Goal: Task Accomplishment & Management: Complete application form

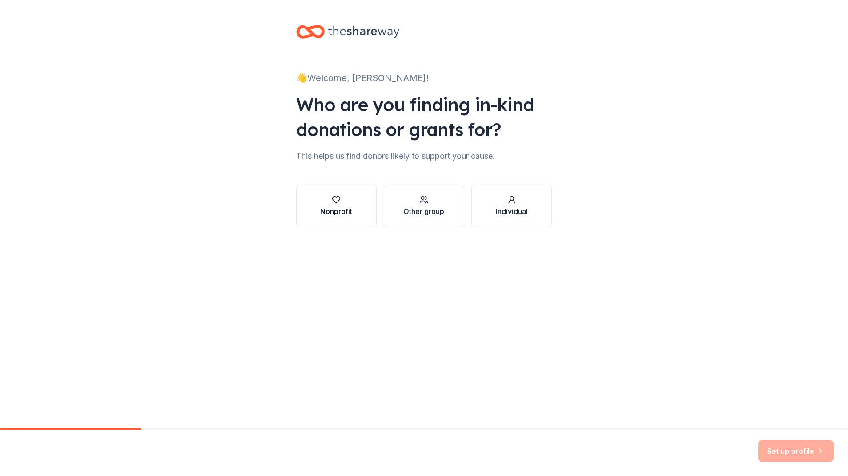
click at [332, 216] on div "Nonprofit" at bounding box center [336, 211] width 32 height 11
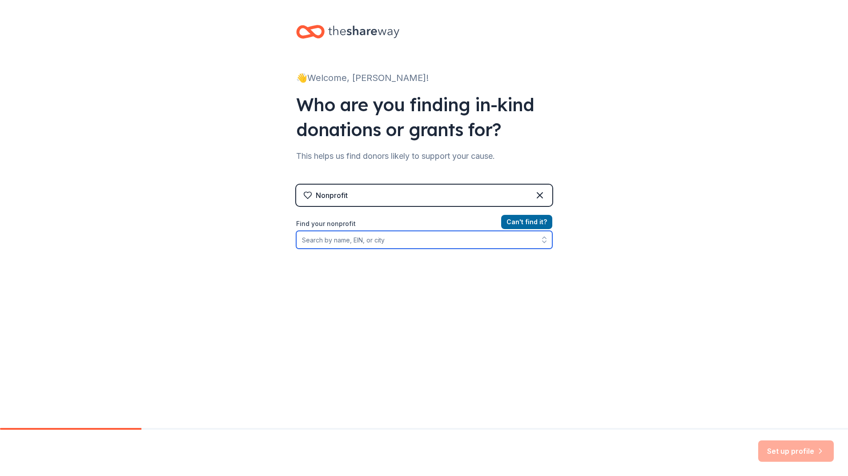
click at [438, 240] on input "Find your nonprofit" at bounding box center [424, 240] width 256 height 18
type input "Barrington junior women's club"
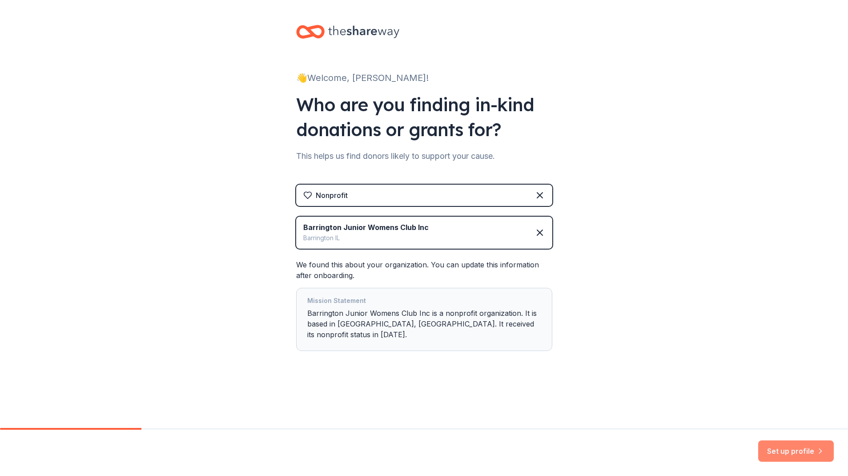
click at [797, 451] on button "Set up profile" at bounding box center [796, 450] width 76 height 21
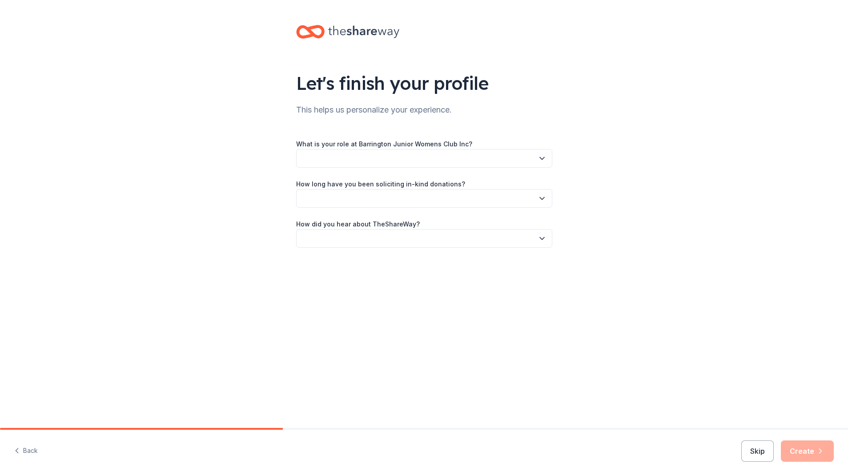
click at [537, 159] on icon "button" at bounding box center [541, 158] width 9 height 9
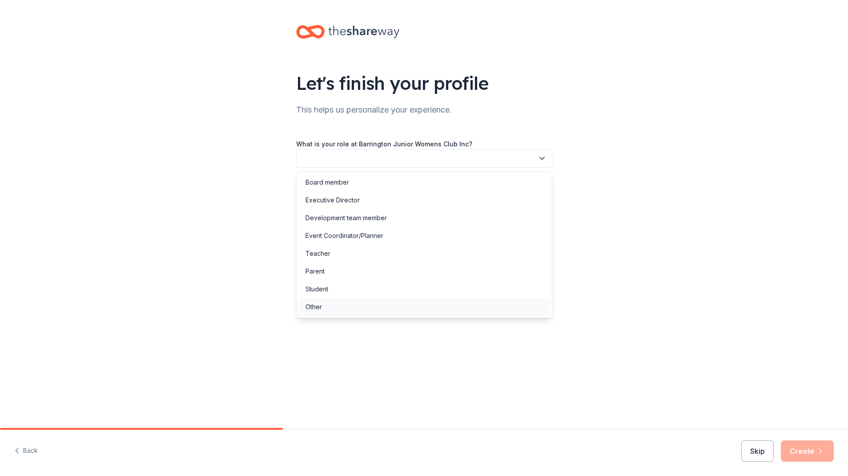
click at [394, 313] on div "Other" at bounding box center [424, 307] width 252 height 18
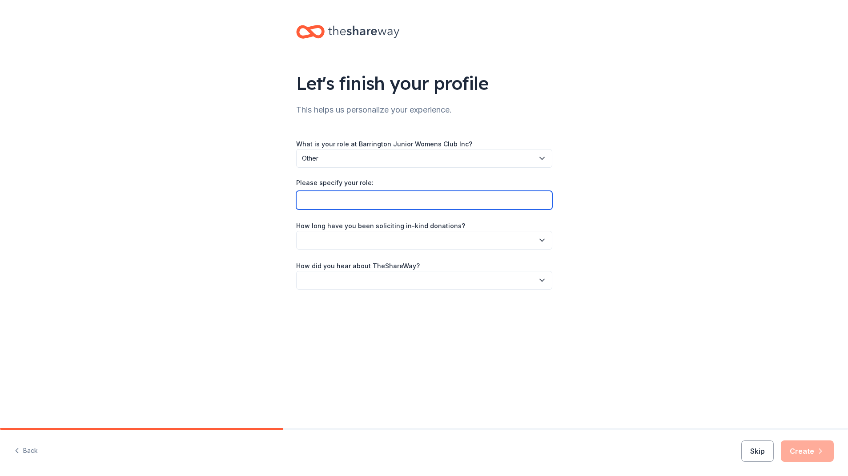
click at [356, 198] on input "Please specify your role:" at bounding box center [424, 200] width 256 height 19
type input "President"
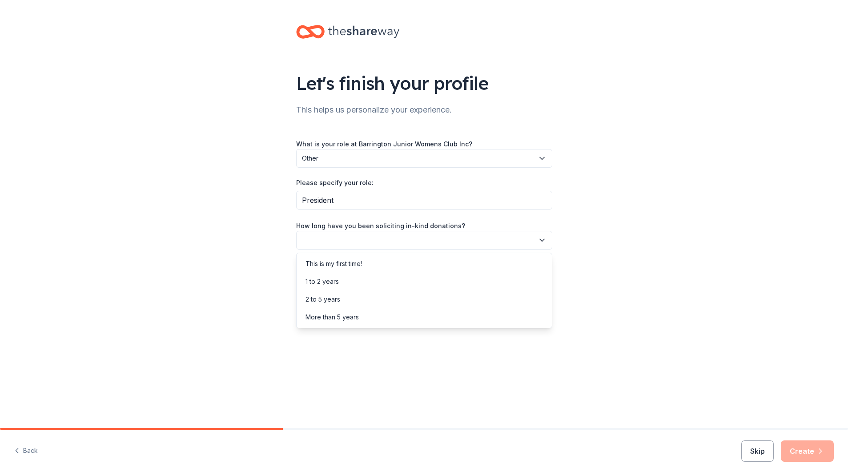
click at [478, 238] on button "button" at bounding box center [424, 240] width 256 height 19
click at [346, 269] on div "This is my first time!" at bounding box center [424, 264] width 252 height 18
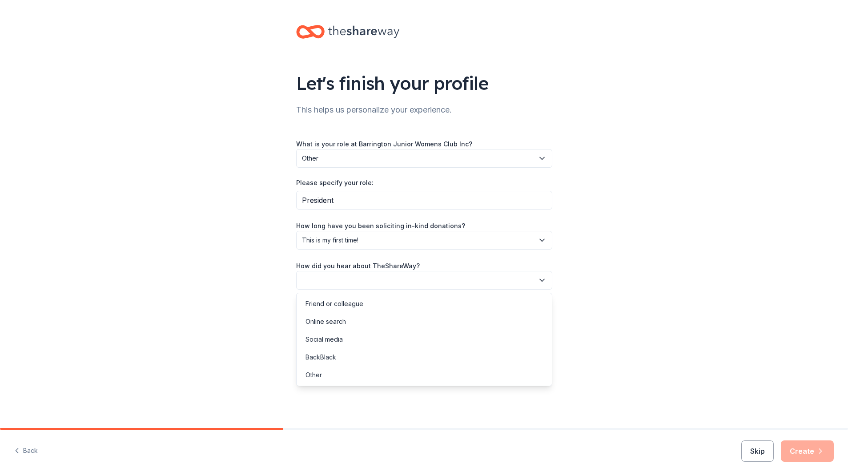
click at [396, 281] on button "button" at bounding box center [424, 280] width 256 height 19
click at [328, 324] on div "Online search" at bounding box center [325, 321] width 40 height 11
click at [810, 456] on button "Create" at bounding box center [807, 450] width 53 height 21
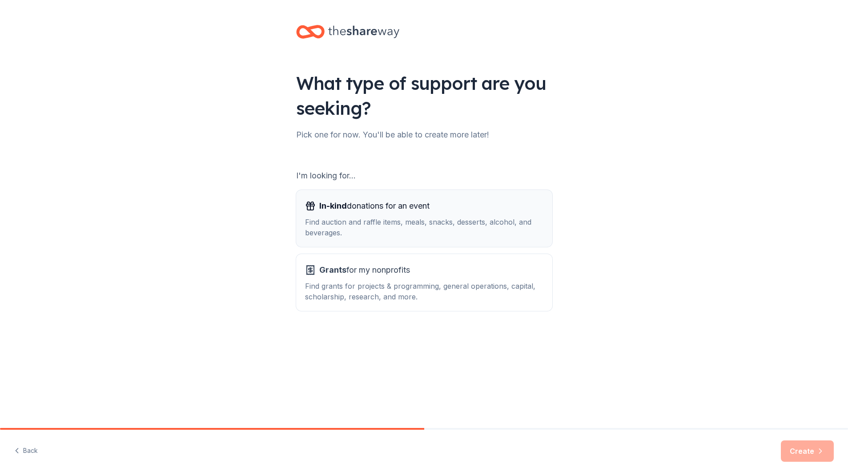
click at [531, 231] on div "Find auction and raffle items, meals, snacks, desserts, alcohol, and beverages." at bounding box center [424, 226] width 238 height 21
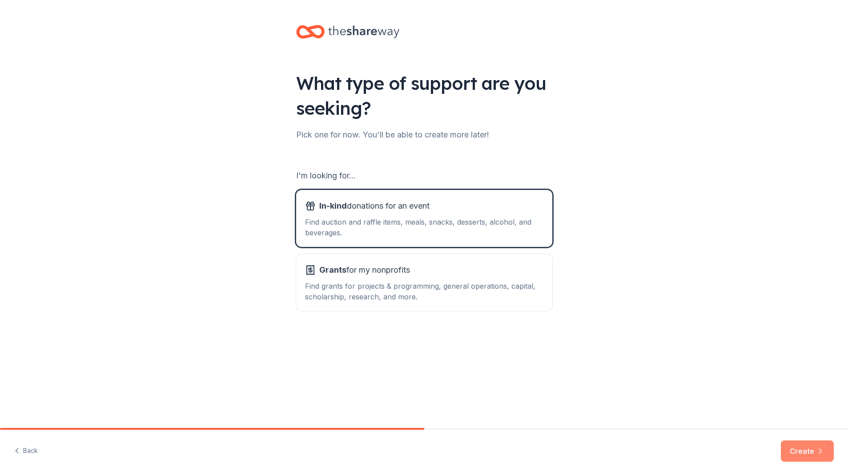
click at [804, 451] on button "Create" at bounding box center [807, 450] width 53 height 21
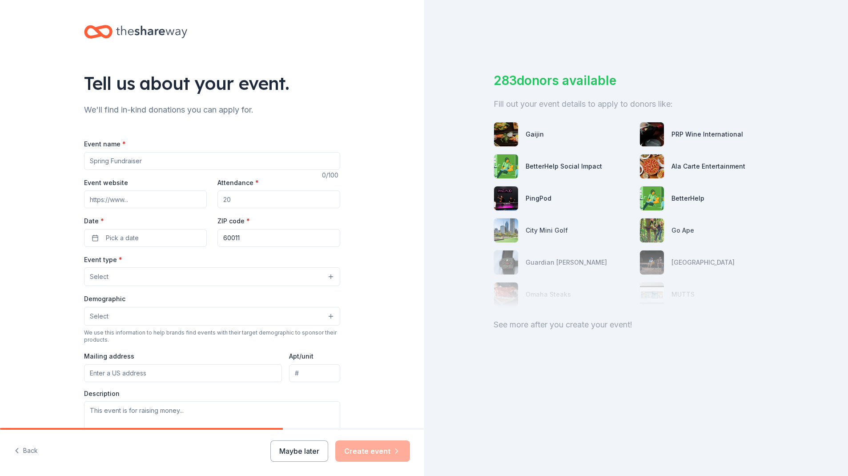
drag, startPoint x: 154, startPoint y: 160, endPoint x: 134, endPoint y: 163, distance: 20.1
type input "Fall Fundraiser"
click at [161, 200] on input "Event website" at bounding box center [145, 199] width 123 height 18
click at [127, 197] on input "Event website" at bounding box center [145, 199] width 123 height 18
type input "[DOMAIN_NAME]"
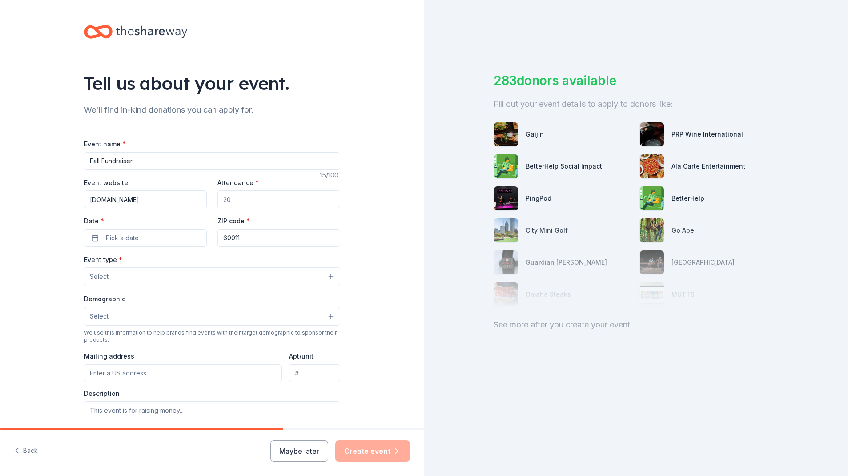
click at [240, 195] on input "Attendance *" at bounding box center [278, 199] width 123 height 18
type input "140"
click at [134, 234] on span "Pick a date" at bounding box center [122, 237] width 33 height 11
click at [192, 260] on button "Go to next month" at bounding box center [193, 260] width 12 height 12
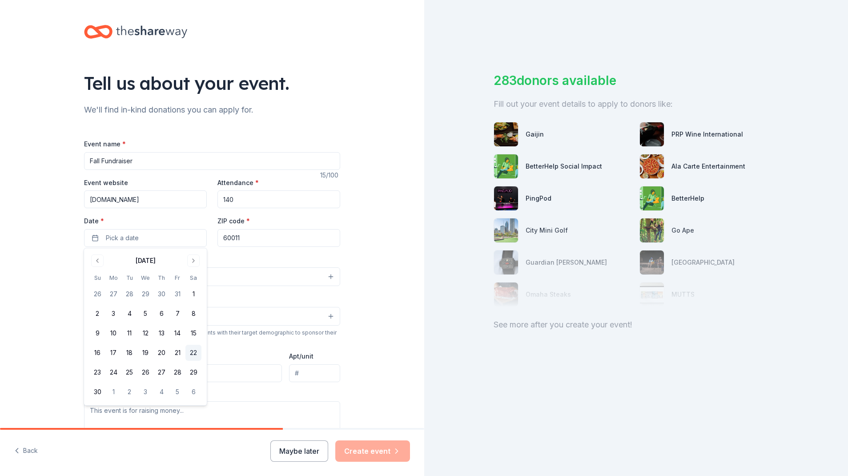
click at [195, 348] on button "22" at bounding box center [193, 352] width 16 height 16
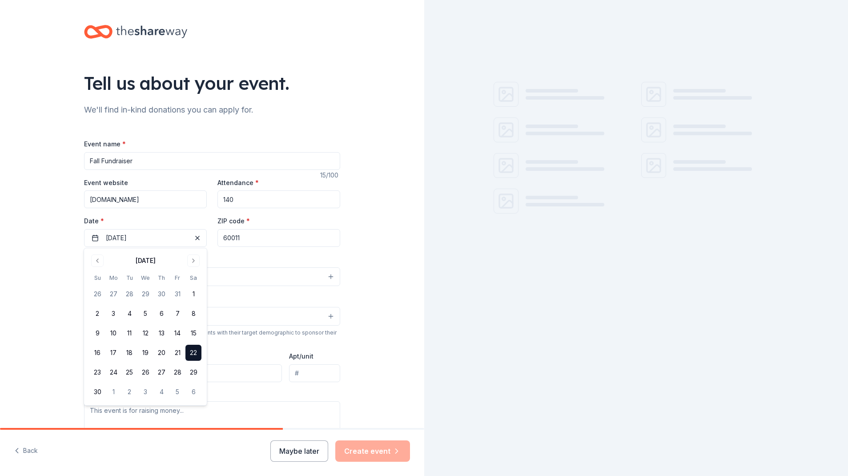
click at [380, 247] on div "Tell us about your event. We'll find in-kind donations you can apply for. Event…" at bounding box center [212, 296] width 424 height 592
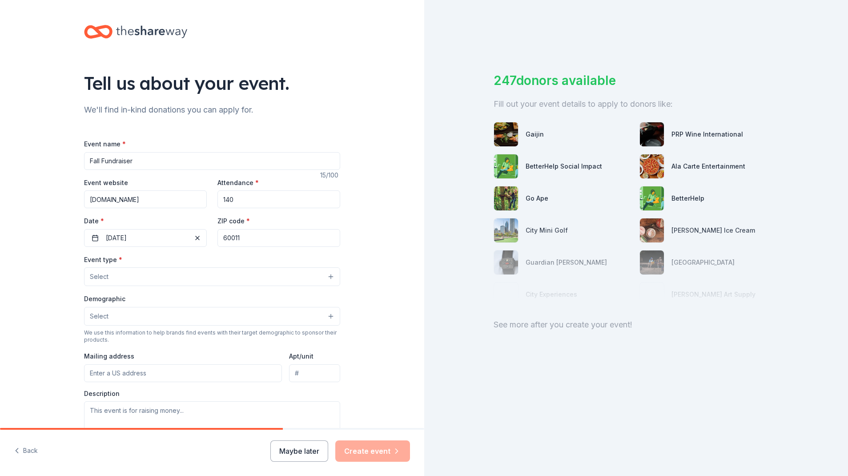
click at [220, 269] on button "Select" at bounding box center [212, 276] width 256 height 19
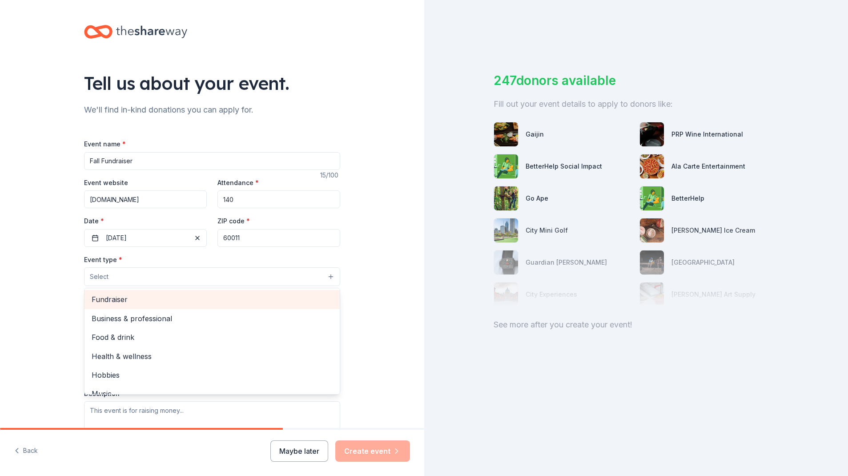
click at [160, 299] on span "Fundraiser" at bounding box center [212, 299] width 241 height 12
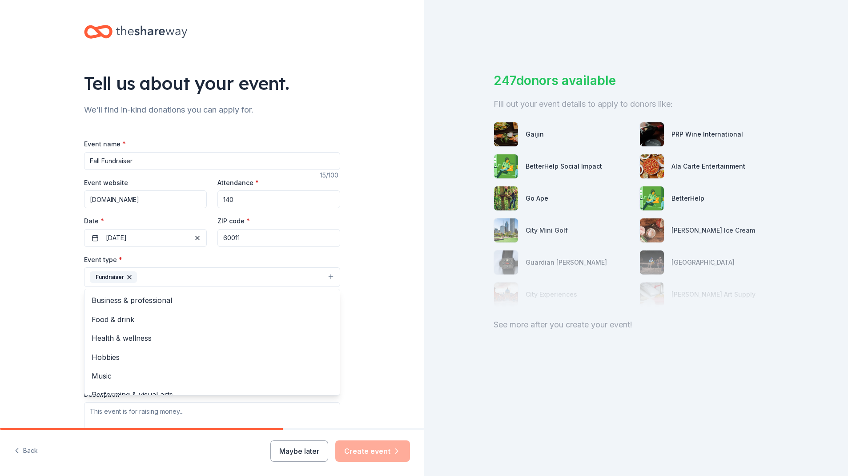
click at [359, 288] on div "Tell us about your event. We'll find in-kind donations you can apply for. Event…" at bounding box center [212, 296] width 424 height 593
click at [149, 316] on button "Select" at bounding box center [212, 317] width 256 height 19
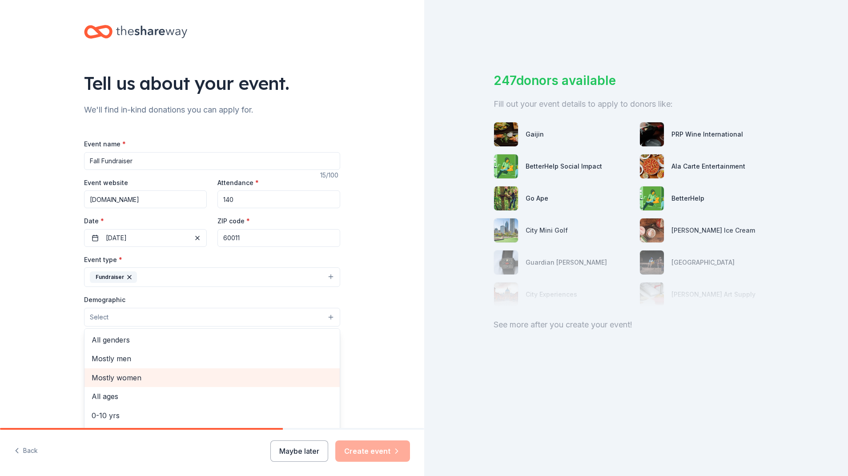
click at [126, 375] on span "Mostly women" at bounding box center [212, 378] width 241 height 12
click at [399, 261] on div "Tell us about your event. We'll find in-kind donations you can apply for. Event…" at bounding box center [212, 296] width 424 height 593
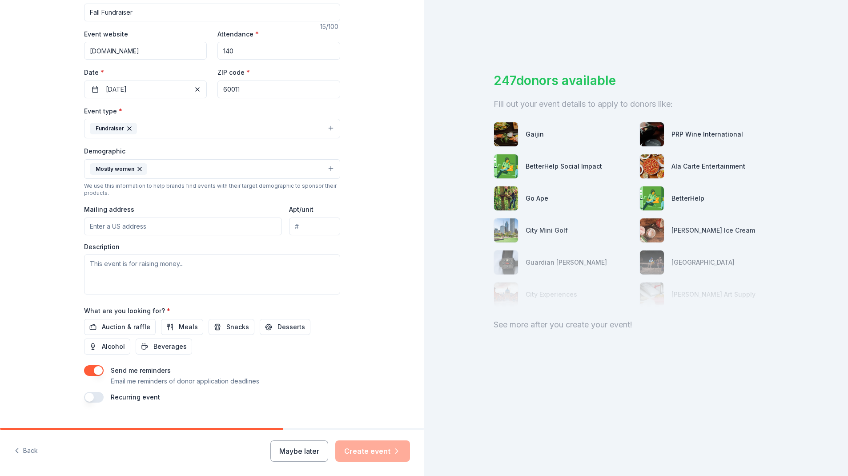
scroll to position [149, 0]
type input "[STREET_ADDRESS]"
click at [176, 264] on textarea at bounding box center [212, 273] width 256 height 40
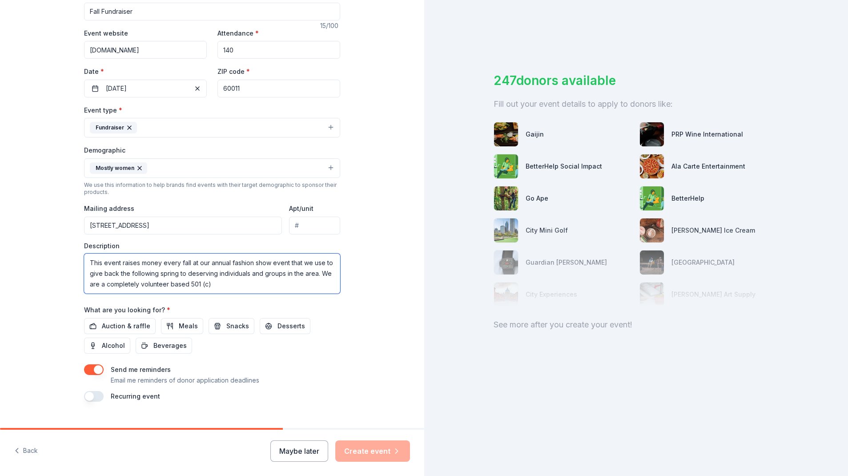
scroll to position [5, 0]
click at [211, 275] on textarea "This event raises money every fall at our annual fashion show event that we use…" at bounding box center [212, 273] width 256 height 40
type textarea "This event raises money every fall at our annual fashion show event that we use…"
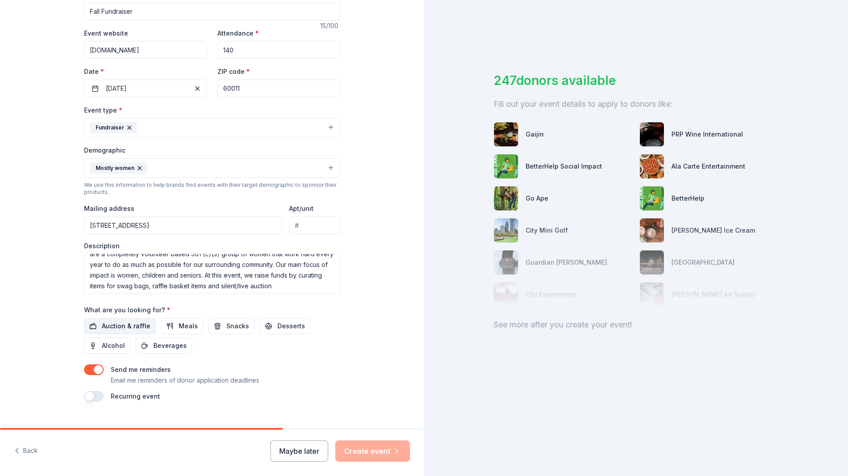
click at [124, 324] on span "Auction & raffle" at bounding box center [126, 325] width 48 height 11
drag, startPoint x: 218, startPoint y: 324, endPoint x: 228, endPoint y: 322, distance: 9.5
click at [218, 324] on button "Snacks" at bounding box center [231, 326] width 46 height 16
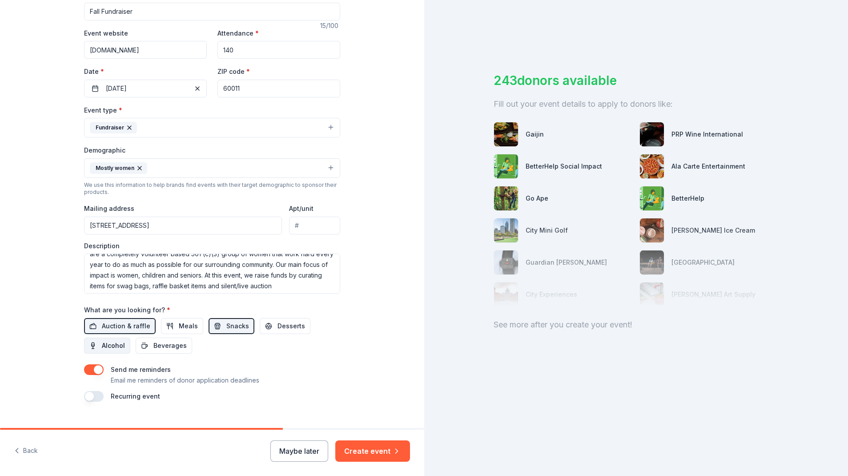
click at [108, 345] on span "Alcohol" at bounding box center [113, 345] width 23 height 11
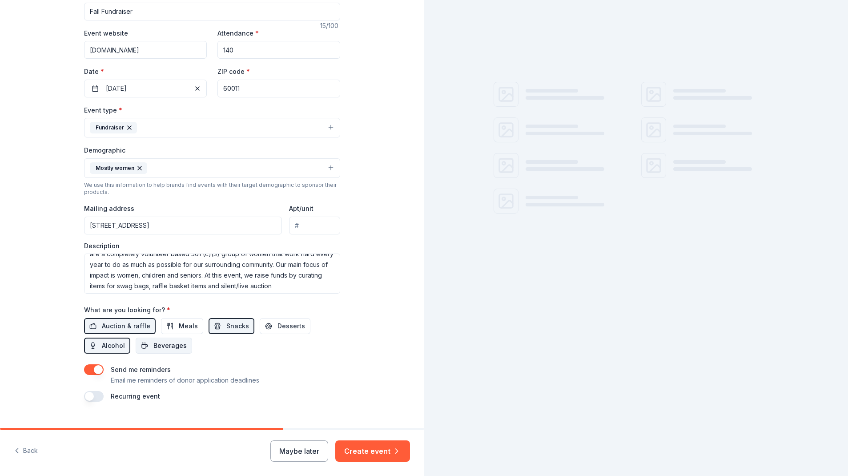
click at [166, 346] on span "Beverages" at bounding box center [169, 345] width 33 height 11
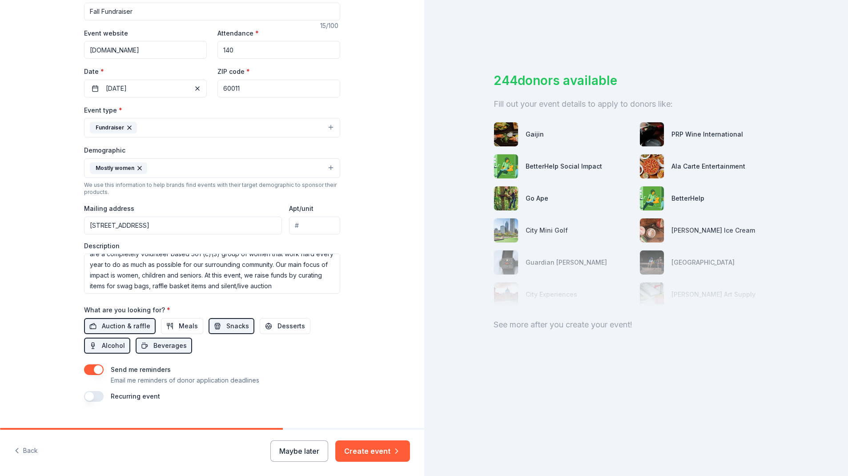
click at [380, 449] on button "Create event" at bounding box center [372, 450] width 75 height 21
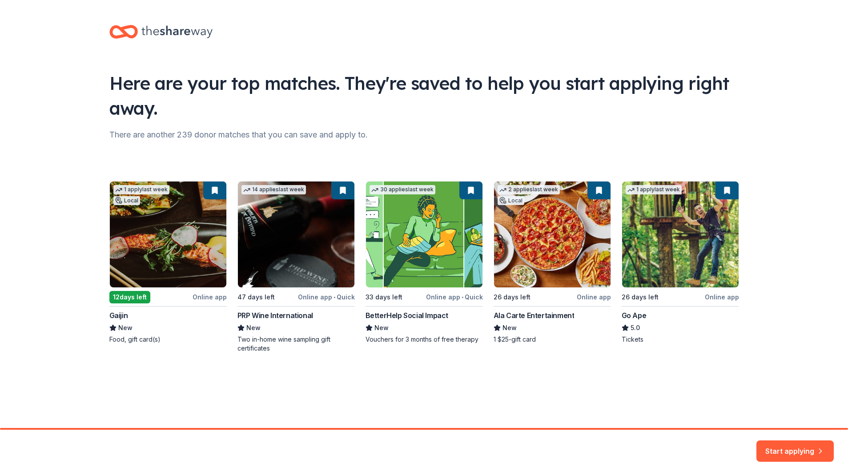
click at [777, 352] on div "Here are your top matches. They're saved to help you start applying right away.…" at bounding box center [424, 197] width 848 height 395
